Goal: Information Seeking & Learning: Learn about a topic

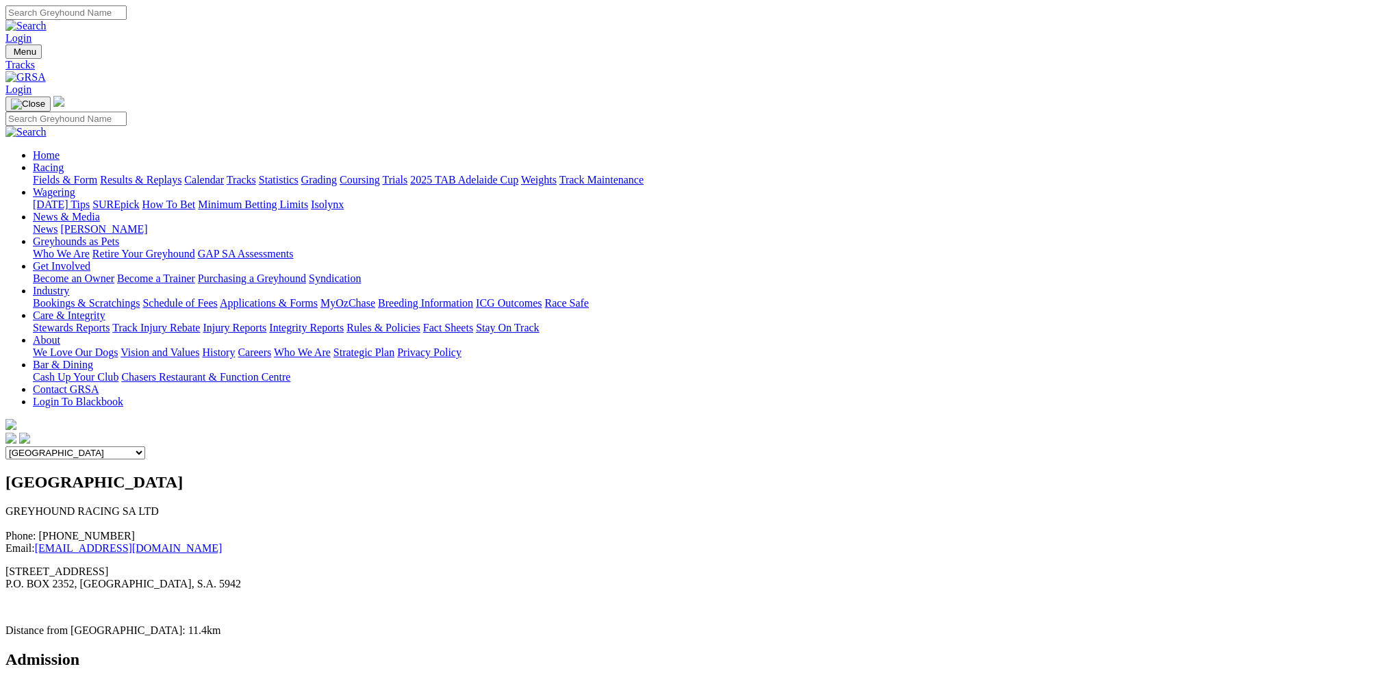
click at [145, 447] on select "Angle Park Gawler [GEOGRAPHIC_DATA] [PERSON_NAME][GEOGRAPHIC_DATA] [US_STATE] G…" at bounding box center [75, 453] width 140 height 13
select select "4"
click at [145, 447] on select "Angle Park Gawler [GEOGRAPHIC_DATA] [PERSON_NAME][GEOGRAPHIC_DATA] [US_STATE] G…" at bounding box center [75, 453] width 140 height 13
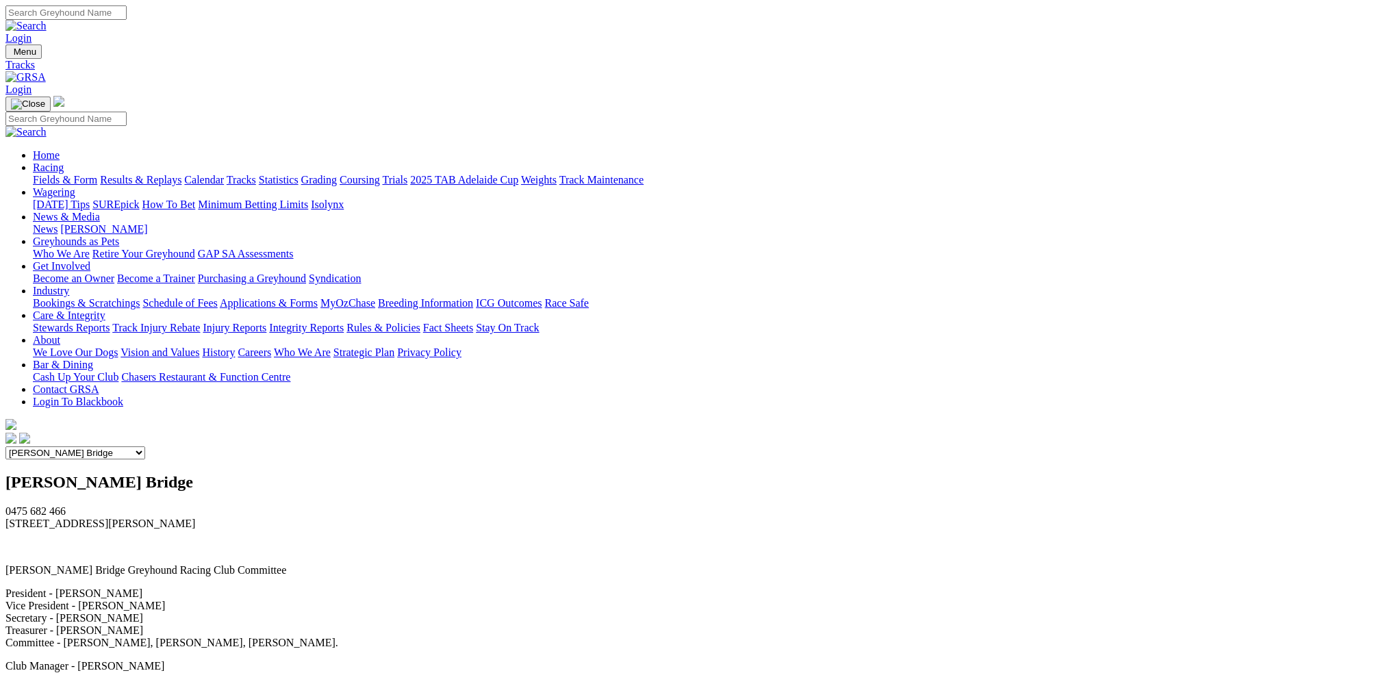
click at [182, 174] on link "Results & Replays" at bounding box center [141, 180] width 82 height 12
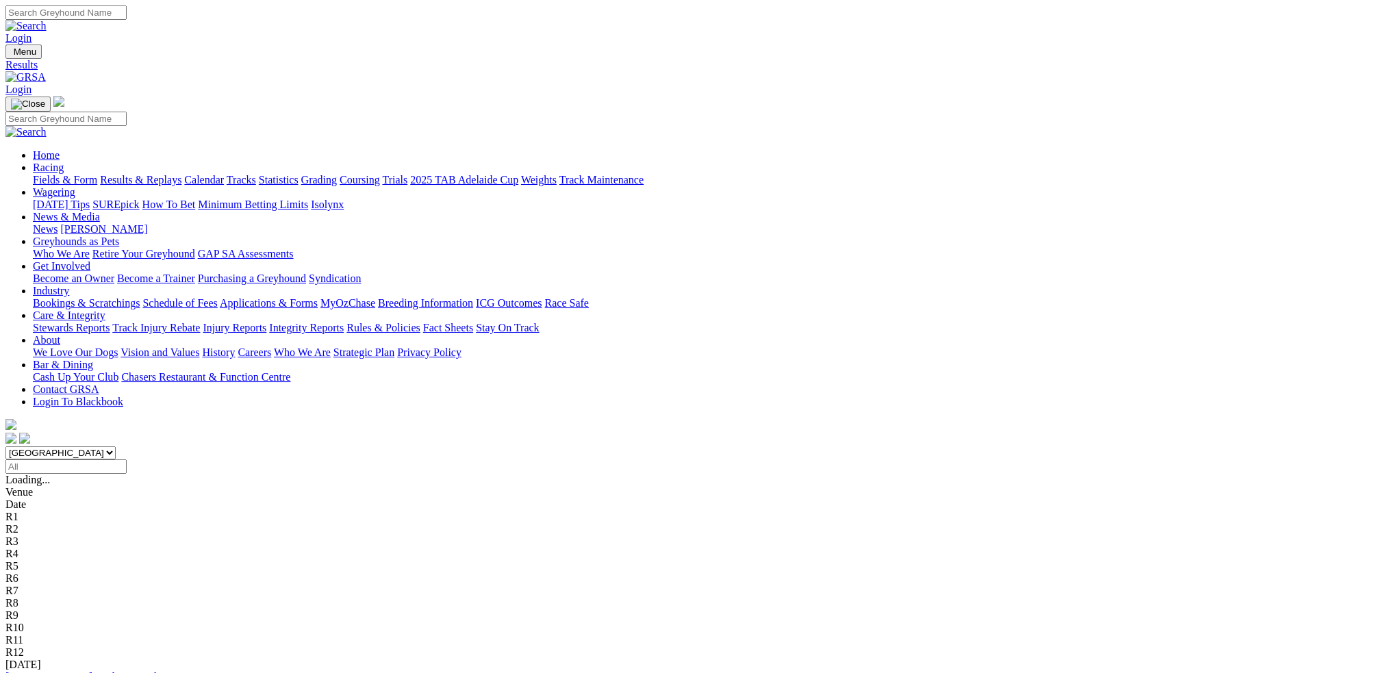
click at [162, 671] on link "Murray Bridge Straight" at bounding box center [83, 677] width 157 height 12
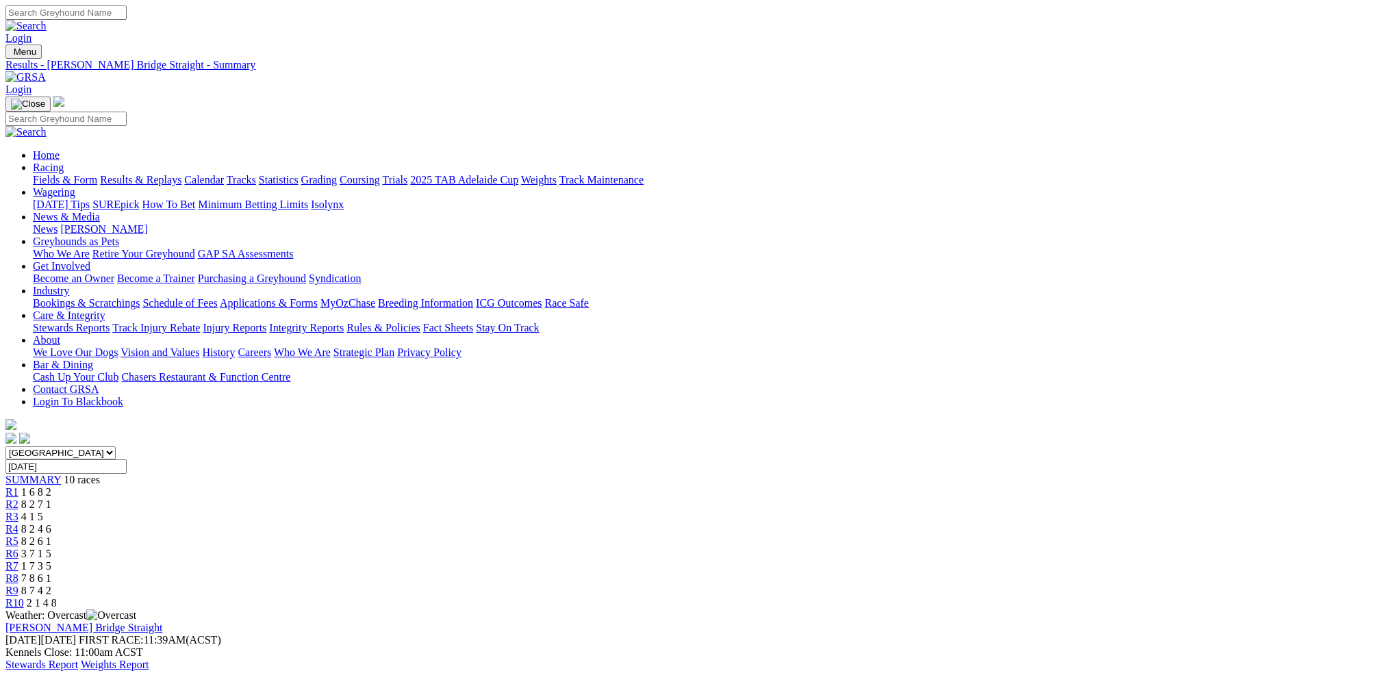
click at [299, 174] on link "Statistics" at bounding box center [279, 180] width 40 height 12
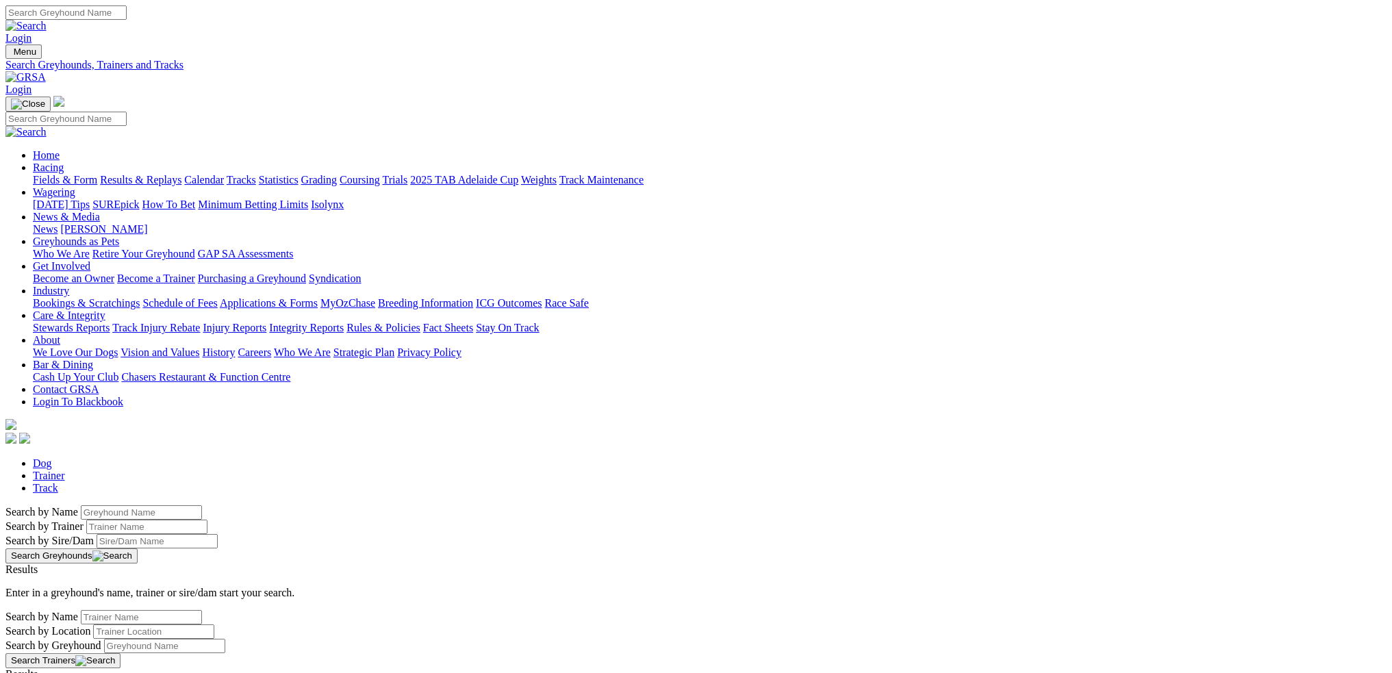
click at [58, 482] on link "Track" at bounding box center [45, 488] width 25 height 12
select select "murray-bridge-straight"
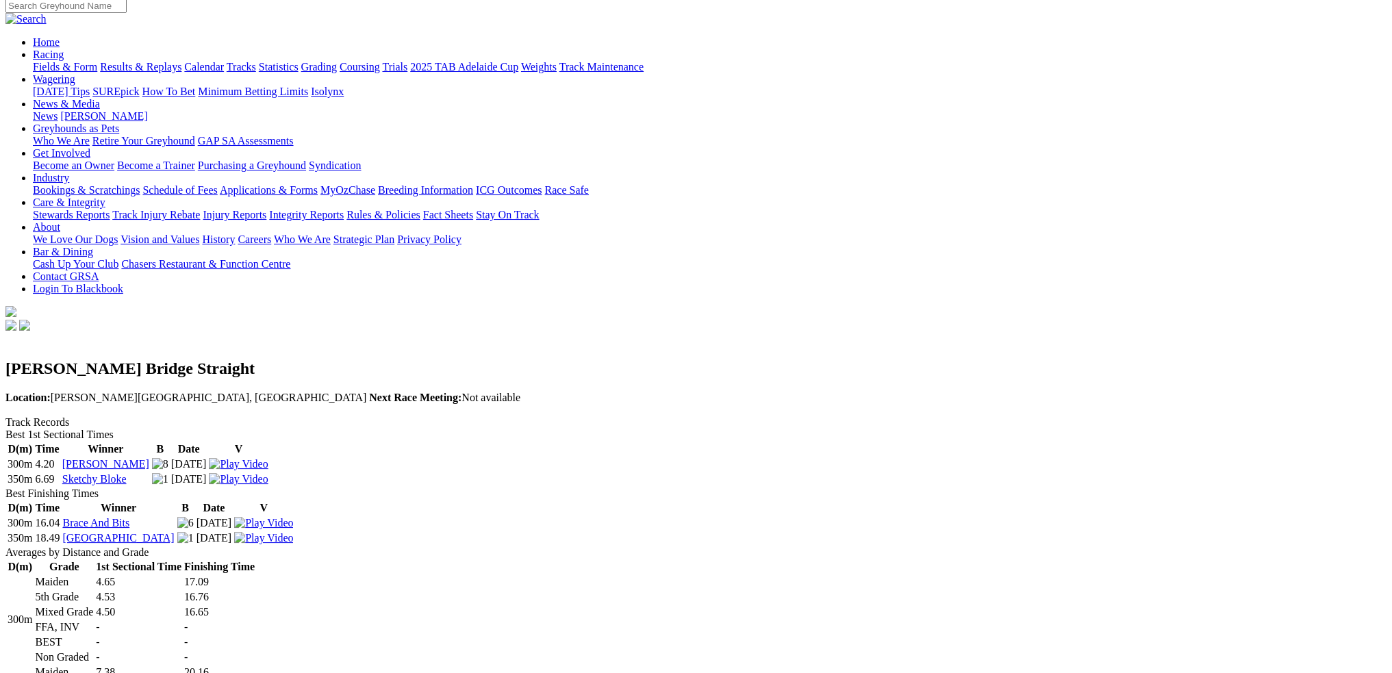
scroll to position [137, 0]
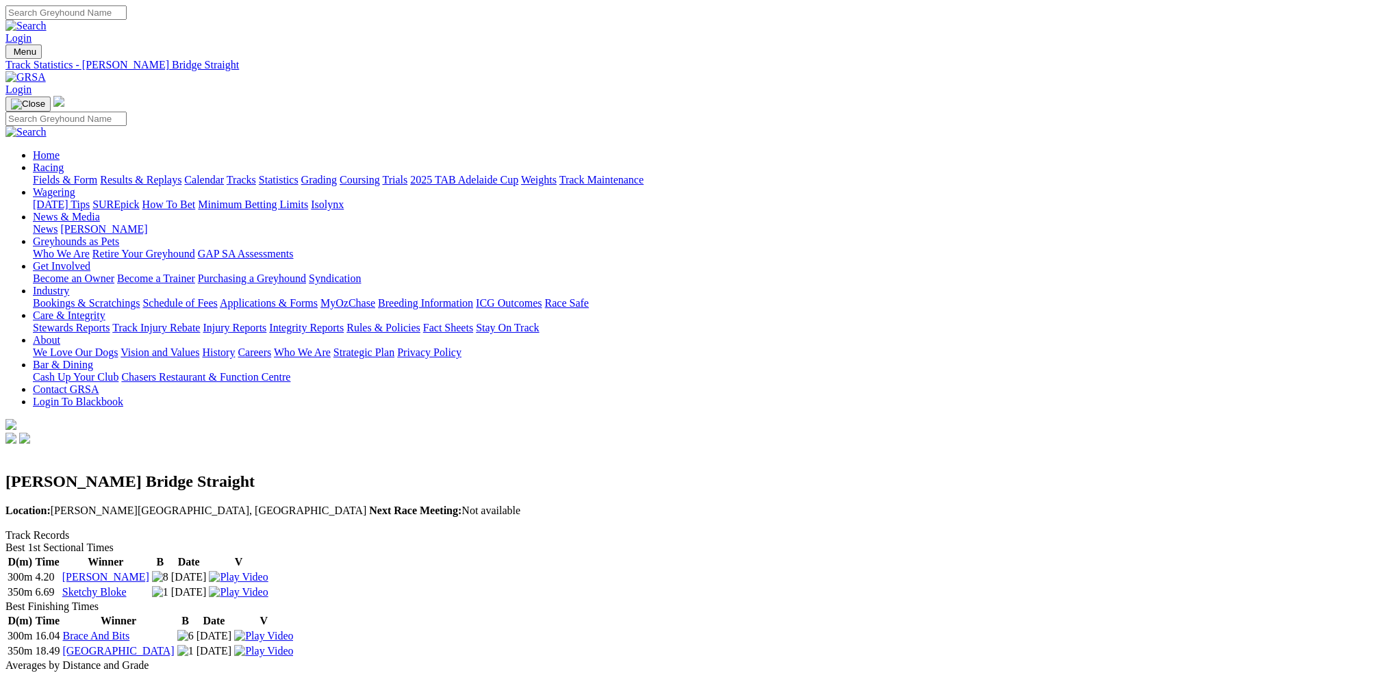
click at [182, 174] on link "Results & Replays" at bounding box center [141, 180] width 82 height 12
